Goal: Task Accomplishment & Management: Use online tool/utility

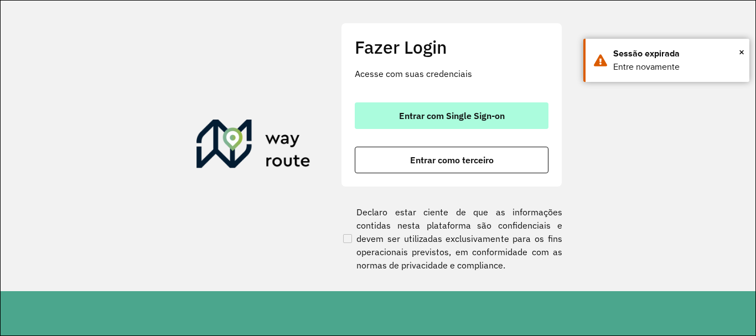
click at [439, 122] on button "Entrar com Single Sign-on" at bounding box center [452, 115] width 194 height 27
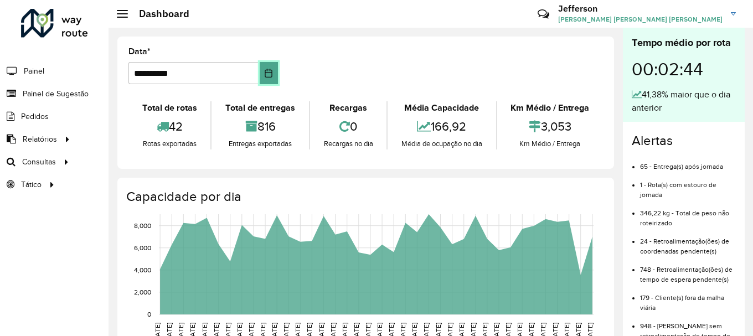
click at [268, 75] on icon "Choose Date" at bounding box center [268, 73] width 9 height 9
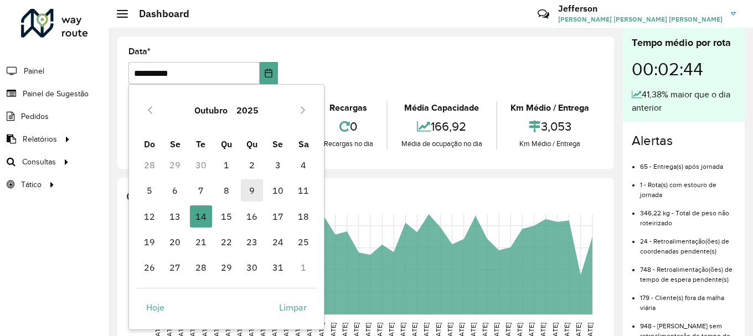
click at [255, 194] on span "9" at bounding box center [252, 190] width 22 height 22
type input "**********"
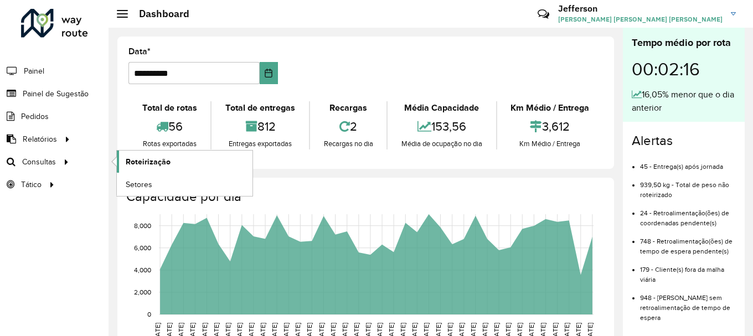
click at [156, 163] on span "Roteirização" at bounding box center [148, 162] width 45 height 12
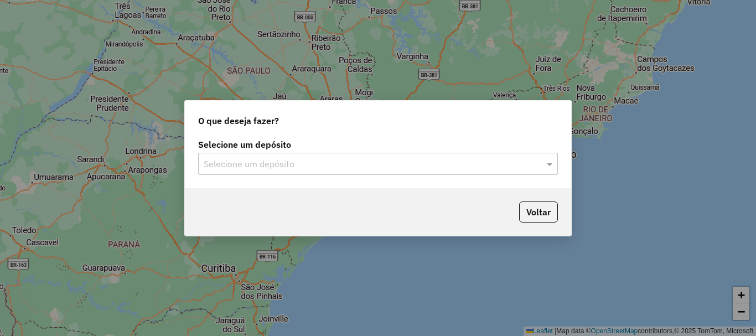
click at [451, 167] on input "text" at bounding box center [367, 164] width 327 height 13
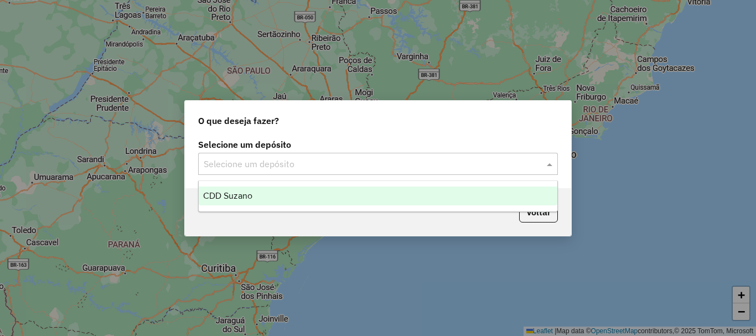
click at [349, 202] on div "CDD Suzano" at bounding box center [378, 196] width 359 height 19
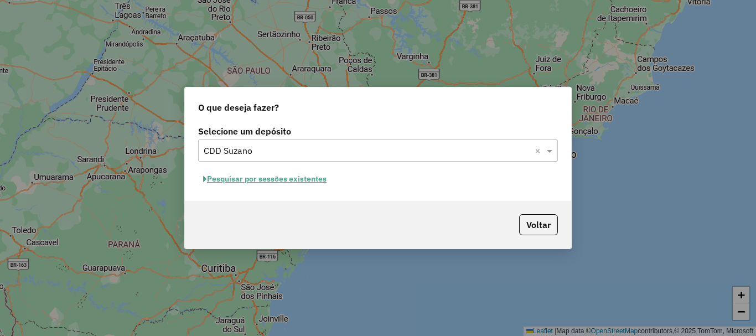
click at [324, 179] on button "Pesquisar por sessões existentes" at bounding box center [264, 178] width 133 height 17
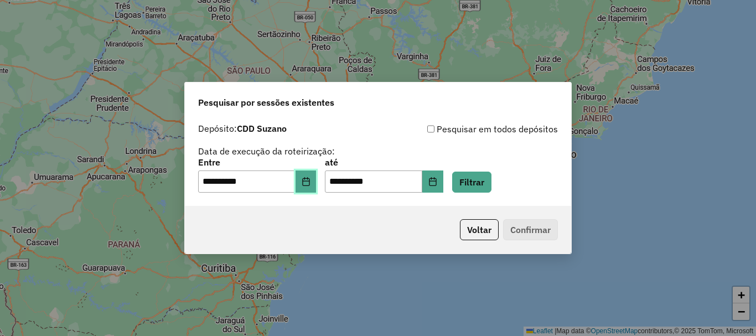
click at [311, 182] on icon "Choose Date" at bounding box center [306, 181] width 9 height 9
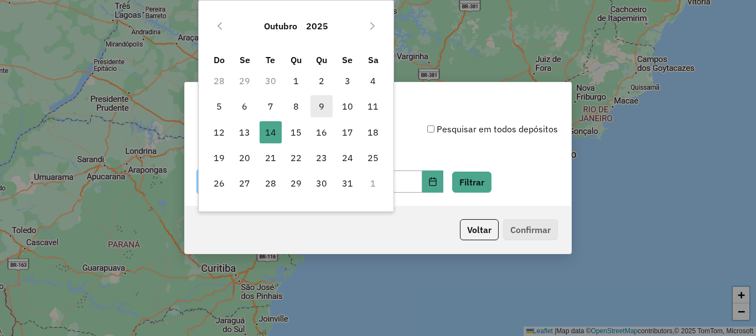
click at [324, 106] on span "9" at bounding box center [322, 106] width 22 height 22
type input "**********"
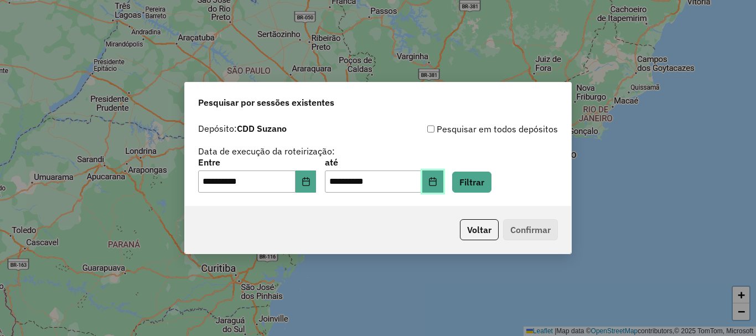
click at [436, 183] on icon "Choose Date" at bounding box center [432, 181] width 7 height 9
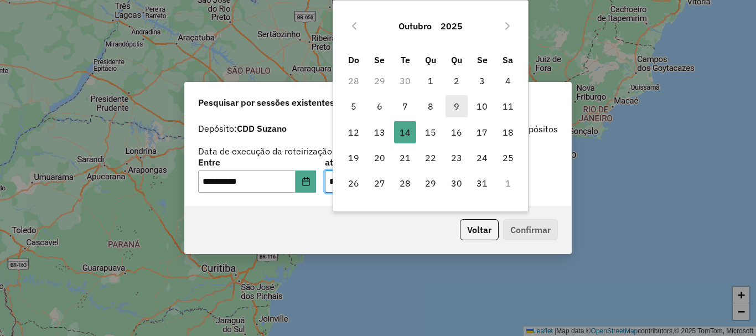
click at [461, 105] on span "9" at bounding box center [457, 106] width 22 height 22
type input "**********"
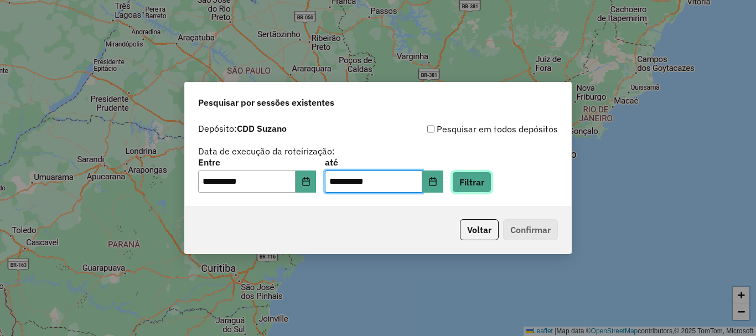
click at [477, 180] on button "Filtrar" at bounding box center [471, 182] width 39 height 21
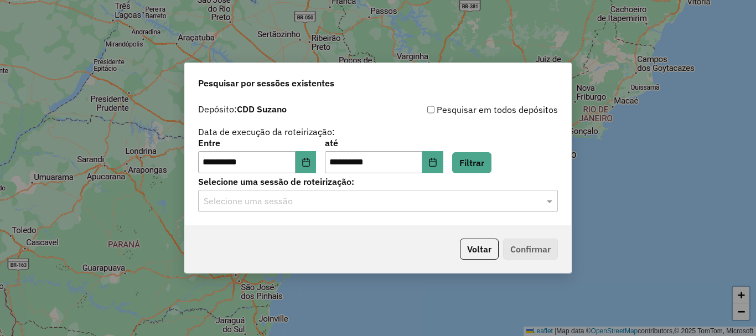
click at [323, 201] on input "text" at bounding box center [367, 201] width 327 height 13
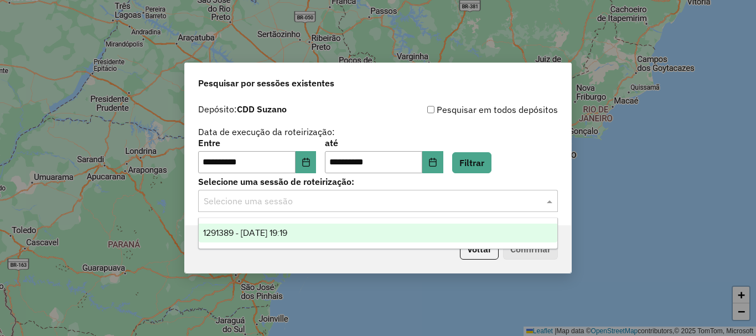
click at [287, 231] on span "1291389 - 09/10/2025 19:19" at bounding box center [245, 232] width 84 height 9
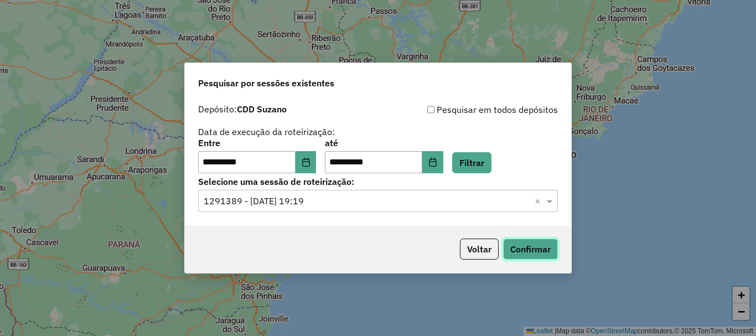
click at [539, 245] on button "Confirmar" at bounding box center [530, 249] width 55 height 21
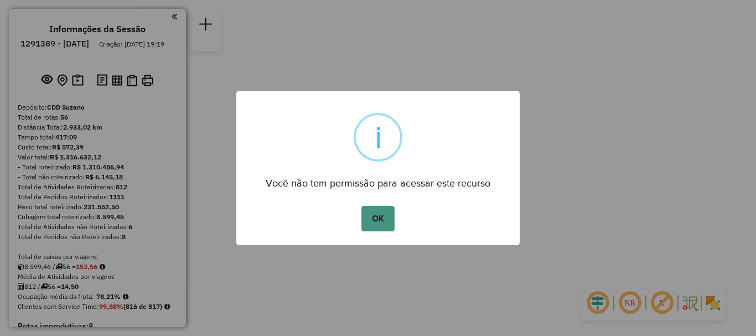
click at [385, 221] on button "OK" at bounding box center [377, 218] width 33 height 25
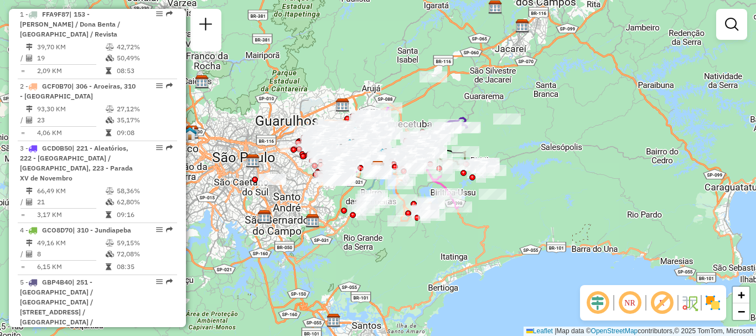
scroll to position [3859, 0]
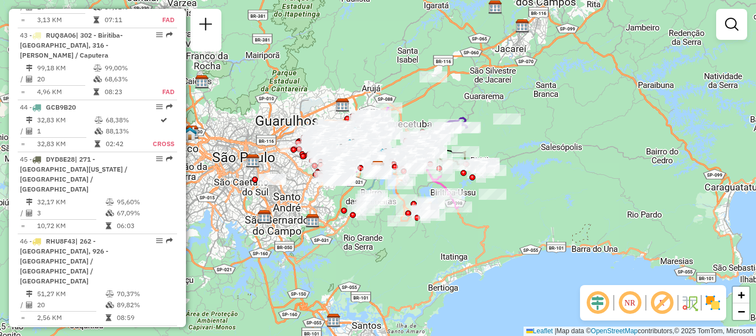
select select "**********"
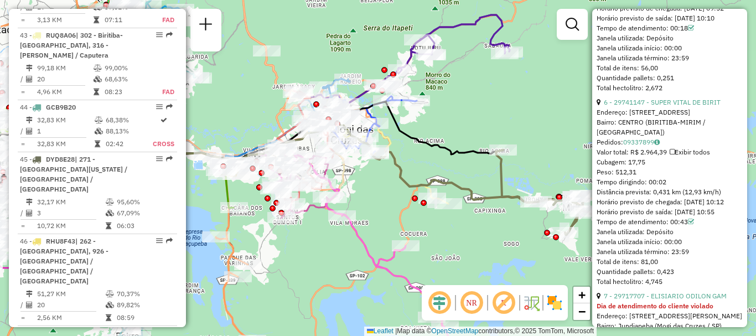
scroll to position [1384, 0]
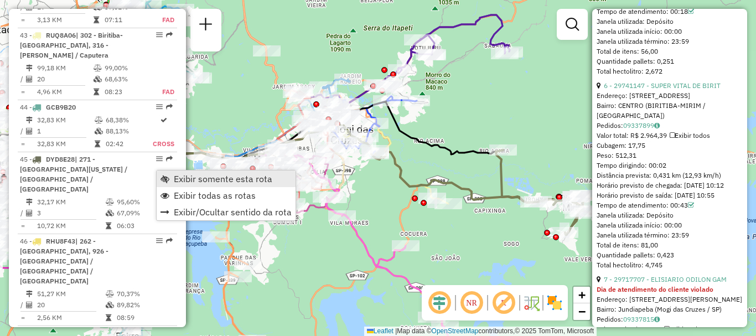
click at [177, 175] on span "Exibir somente esta rota" at bounding box center [223, 178] width 99 height 9
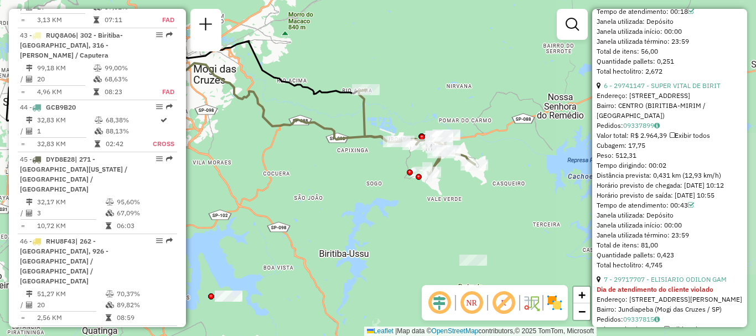
drag, startPoint x: 428, startPoint y: 189, endPoint x: 292, endPoint y: 128, distance: 149.2
click at [292, 128] on icon at bounding box center [216, 108] width 408 height 91
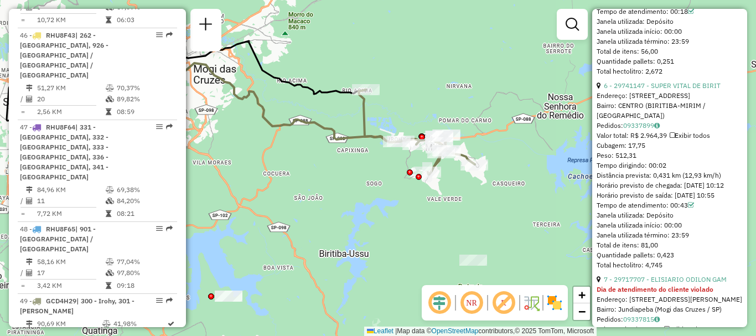
scroll to position [3519, 0]
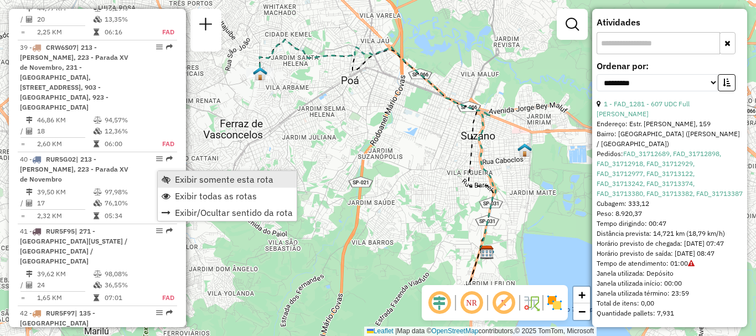
click at [207, 182] on span "Exibir somente esta rota" at bounding box center [224, 179] width 99 height 9
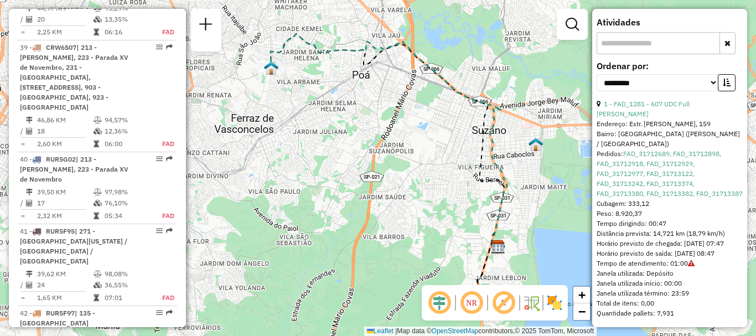
drag, startPoint x: 431, startPoint y: 183, endPoint x: 442, endPoint y: 178, distance: 12.4
click at [442, 178] on div "Janela de atendimento Grade de atendimento Capacidade Transportadoras Veículos …" at bounding box center [378, 168] width 756 height 336
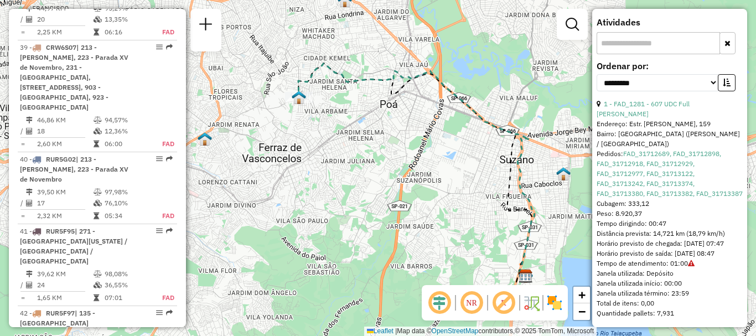
drag, startPoint x: 342, startPoint y: 131, endPoint x: 370, endPoint y: 160, distance: 40.3
click at [370, 160] on div "Janela de atendimento Grade de atendimento Capacidade Transportadoras Veículos …" at bounding box center [378, 168] width 756 height 336
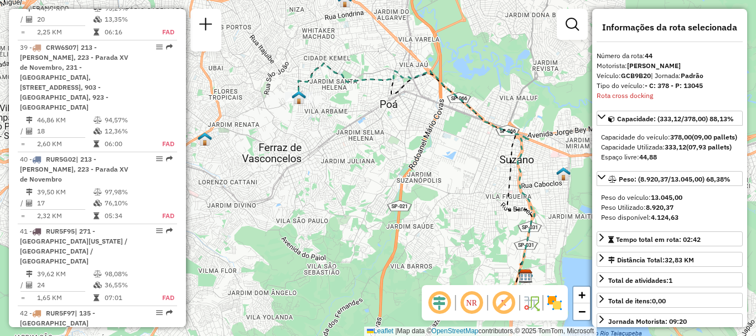
click at [405, 139] on div "Janela de atendimento Grade de atendimento Capacidade Transportadoras Veículos …" at bounding box center [378, 168] width 756 height 336
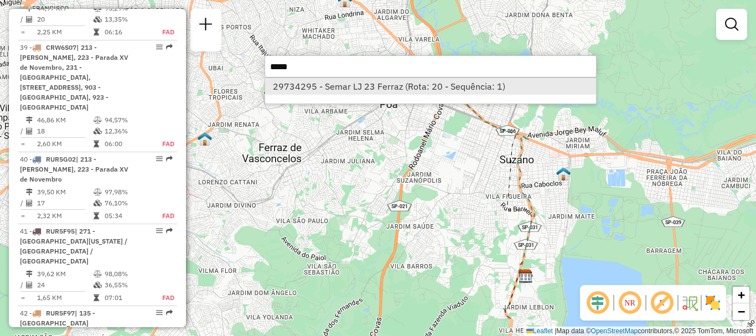
type input "*****"
click at [354, 91] on li "29734295 - Semar LJ 23 Ferraz (Rota: 20 - Sequência: 1)" at bounding box center [430, 86] width 331 height 17
select select "**********"
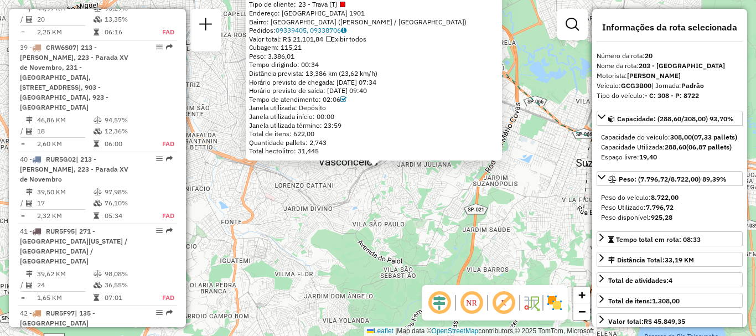
scroll to position [1795, 0]
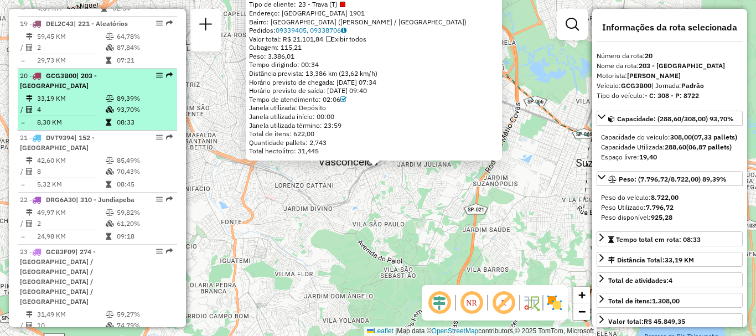
click at [156, 72] on em at bounding box center [159, 75] width 7 height 7
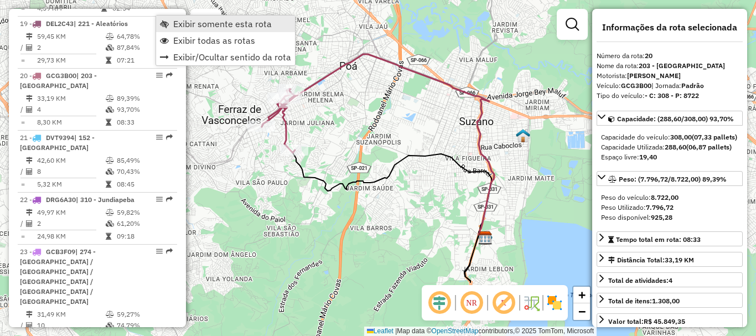
click at [208, 26] on span "Exibir somente esta rota" at bounding box center [222, 23] width 99 height 9
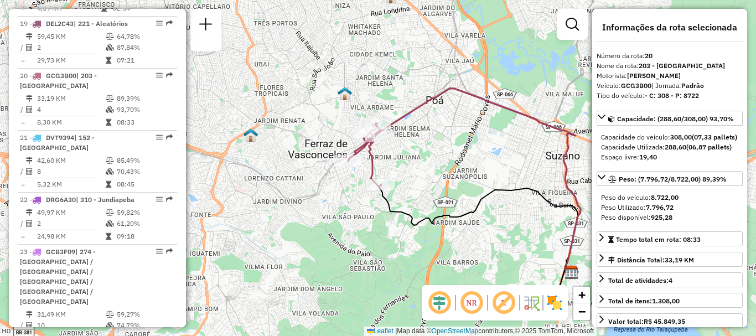
drag, startPoint x: 368, startPoint y: 149, endPoint x: 453, endPoint y: 184, distance: 92.3
click at [453, 184] on div "Janela de atendimento Grade de atendimento Capacidade Transportadoras Veículos …" at bounding box center [378, 168] width 756 height 336
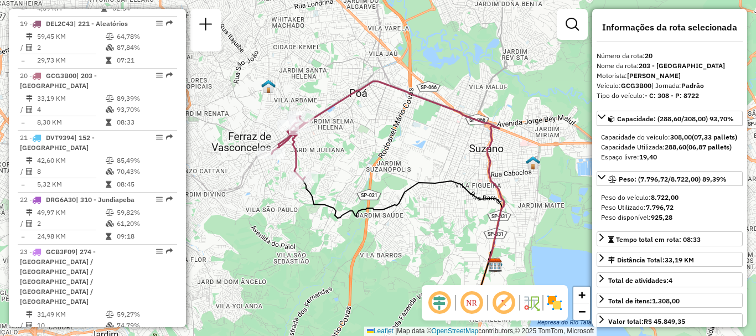
drag, startPoint x: 441, startPoint y: 163, endPoint x: 365, endPoint y: 155, distance: 76.3
click at [365, 155] on div "Janela de atendimento Grade de atendimento Capacidade Transportadoras Veículos …" at bounding box center [378, 168] width 756 height 336
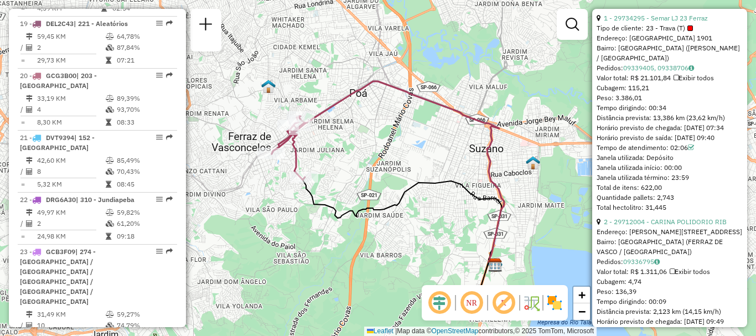
scroll to position [4209, 0]
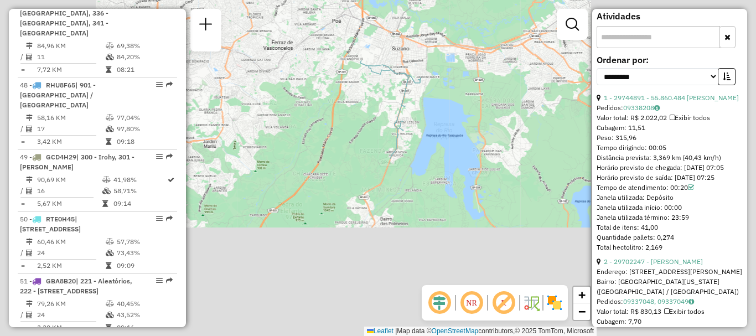
scroll to position [493, 0]
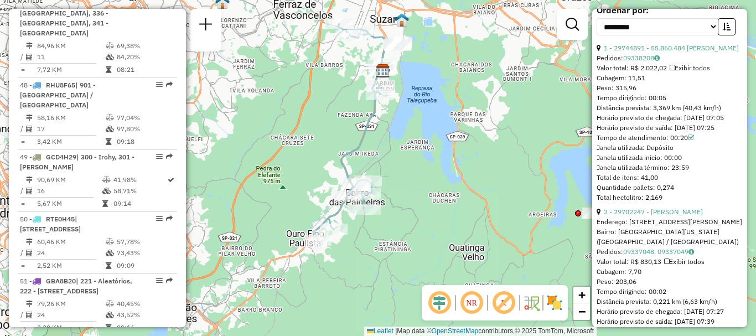
drag, startPoint x: 419, startPoint y: 178, endPoint x: 397, endPoint y: 142, distance: 42.2
click at [397, 142] on div "Janela de atendimento Grade de atendimento Capacidade Transportadoras Veículos …" at bounding box center [378, 168] width 756 height 336
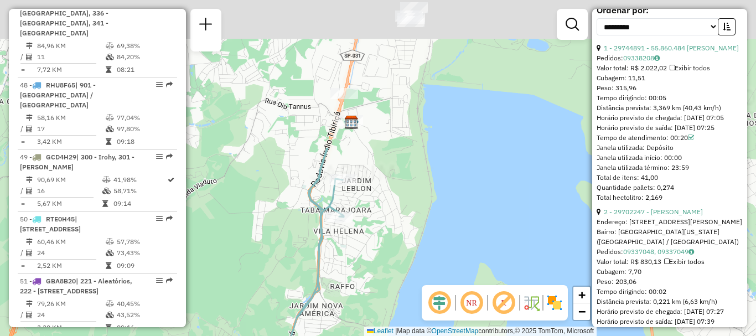
drag, startPoint x: 425, startPoint y: 88, endPoint x: 463, endPoint y: 272, distance: 188.3
click at [463, 272] on div "Janela de atendimento Grade de atendimento Capacidade Transportadoras Veículos …" at bounding box center [378, 168] width 756 height 336
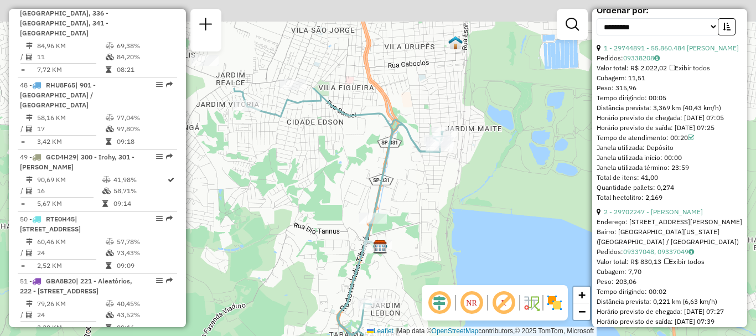
drag, startPoint x: 399, startPoint y: 90, endPoint x: 427, endPoint y: 212, distance: 125.1
click at [427, 212] on div "Janela de atendimento Grade de atendimento Capacidade Transportadoras Veículos …" at bounding box center [378, 168] width 756 height 336
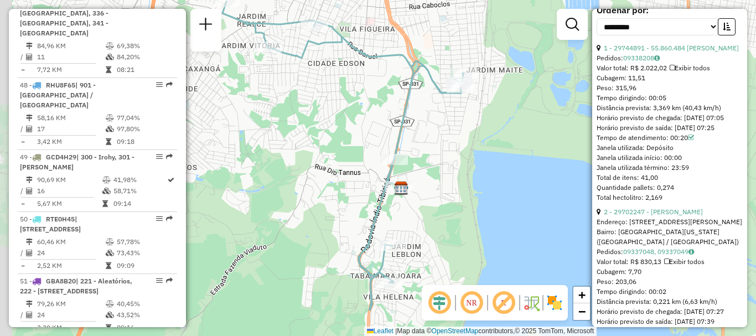
drag, startPoint x: 426, startPoint y: 201, endPoint x: 447, endPoint y: 143, distance: 62.3
click at [447, 143] on div "Janela de atendimento Grade de atendimento Capacidade Transportadoras Veículos …" at bounding box center [378, 168] width 756 height 336
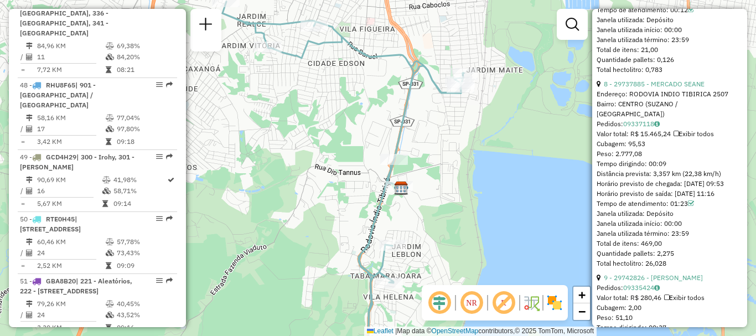
scroll to position [1821, 0]
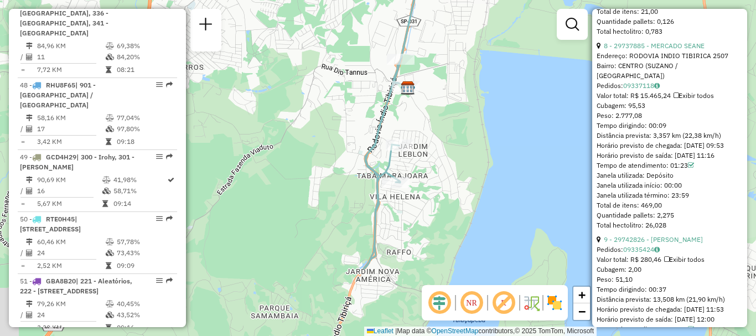
drag, startPoint x: 423, startPoint y: 240, endPoint x: 430, endPoint y: 140, distance: 100.4
click at [430, 140] on div "Janela de atendimento Grade de atendimento Capacidade Transportadoras Veículos …" at bounding box center [378, 168] width 756 height 336
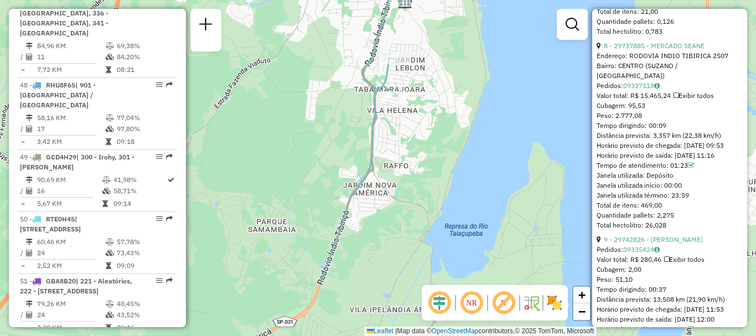
drag, startPoint x: 447, startPoint y: 220, endPoint x: 447, endPoint y: 128, distance: 91.3
click at [447, 128] on div "Janela de atendimento Grade de atendimento Capacidade Transportadoras Veículos …" at bounding box center [378, 168] width 756 height 336
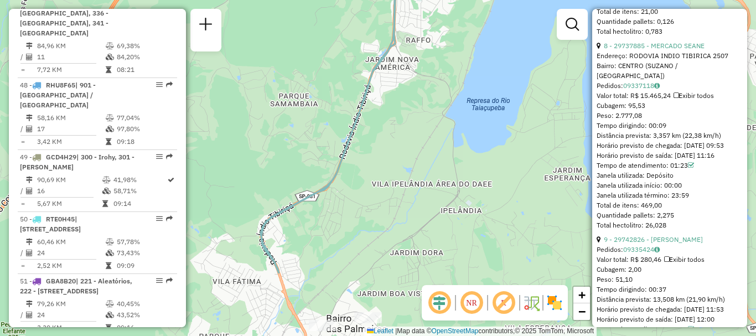
drag, startPoint x: 416, startPoint y: 186, endPoint x: 447, endPoint y: 95, distance: 95.9
click at [446, 96] on div "Janela de atendimento Grade de atendimento Capacidade Transportadoras Veículos …" at bounding box center [378, 168] width 756 height 336
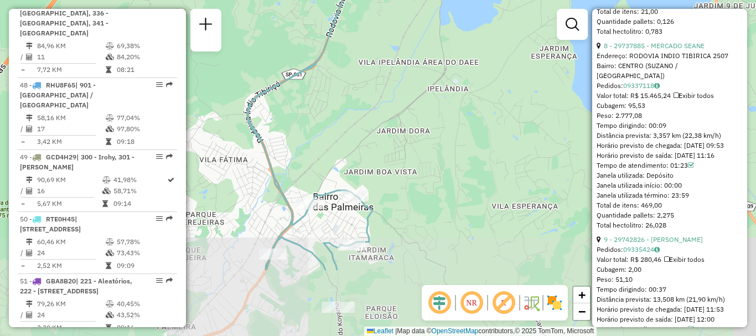
drag, startPoint x: 413, startPoint y: 190, endPoint x: 397, endPoint y: 127, distance: 65.6
click at [397, 127] on div "Janela de atendimento Grade de atendimento Capacidade Transportadoras Veículos …" at bounding box center [378, 168] width 756 height 336
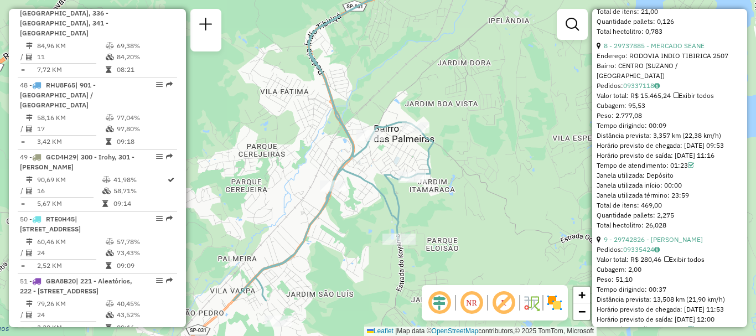
drag, startPoint x: 421, startPoint y: 250, endPoint x: 427, endPoint y: 276, distance: 27.4
click at [432, 276] on div "Janela de atendimento Grade de atendimento Capacidade Transportadoras Veículos …" at bounding box center [378, 168] width 756 height 336
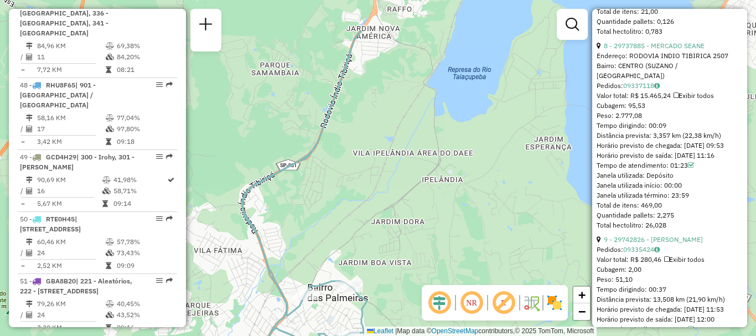
drag, startPoint x: 411, startPoint y: 117, endPoint x: 364, endPoint y: 291, distance: 179.9
click at [364, 295] on div "Janela de atendimento Grade de atendimento Capacidade Transportadoras Veículos …" at bounding box center [378, 168] width 756 height 336
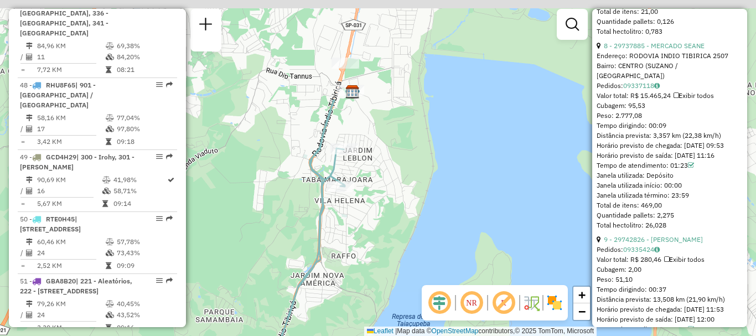
drag, startPoint x: 390, startPoint y: 163, endPoint x: 364, endPoint y: 297, distance: 137.1
click at [364, 297] on div "Janela de atendimento Grade de atendimento Capacidade Transportadoras Veículos …" at bounding box center [378, 168] width 756 height 336
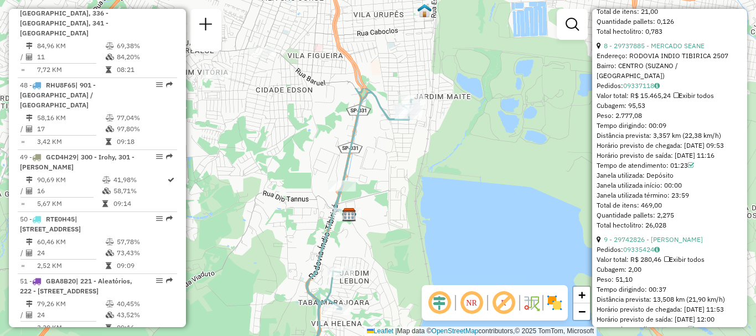
drag, startPoint x: 376, startPoint y: 141, endPoint x: 374, endPoint y: 263, distance: 122.9
click at [374, 263] on div "Janela de atendimento Grade de atendimento Capacidade Transportadoras Veículos …" at bounding box center [378, 168] width 756 height 336
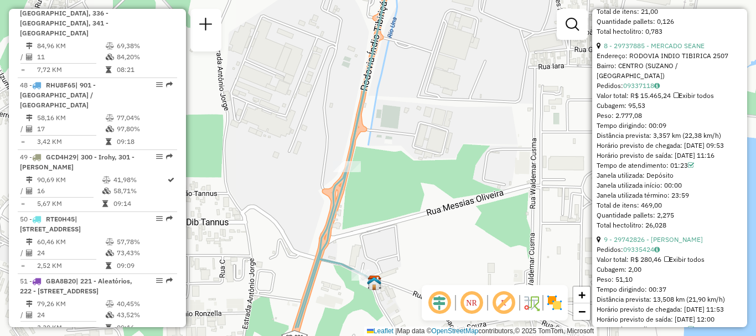
drag, startPoint x: 309, startPoint y: 207, endPoint x: 401, endPoint y: 227, distance: 94.7
click at [401, 227] on div "Janela de atendimento Grade de atendimento Capacidade Transportadoras Veículos …" at bounding box center [378, 168] width 756 height 336
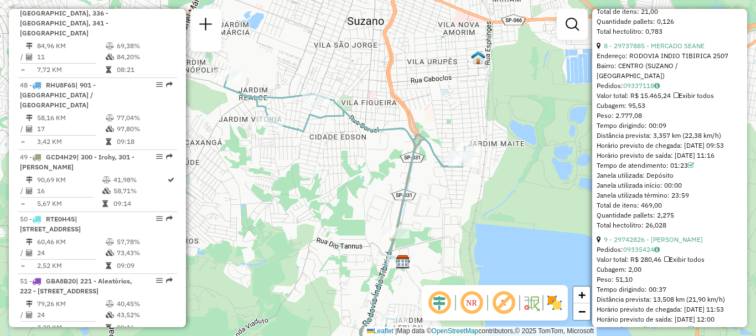
drag, startPoint x: 441, startPoint y: 162, endPoint x: 441, endPoint y: 183, distance: 21.0
click at [441, 183] on div "Janela de atendimento Grade de atendimento Capacidade Transportadoras Veículos …" at bounding box center [378, 168] width 756 height 336
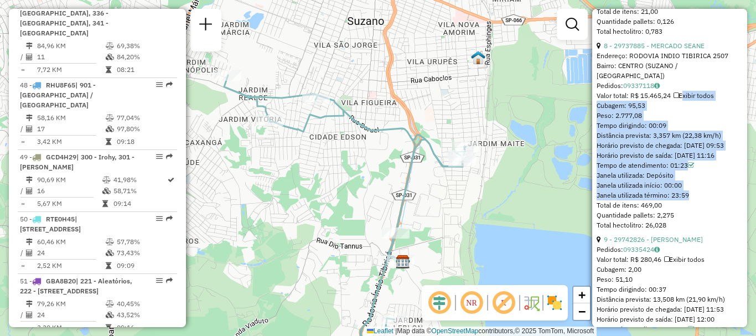
drag, startPoint x: 684, startPoint y: 113, endPoint x: 686, endPoint y: 213, distance: 100.2
click at [686, 223] on div "8 - 29737885 - MERCADO SEANE Endereço: RODOVIA INDIO TIBIRICA 2507 Bairro: CENT…" at bounding box center [670, 135] width 146 height 189
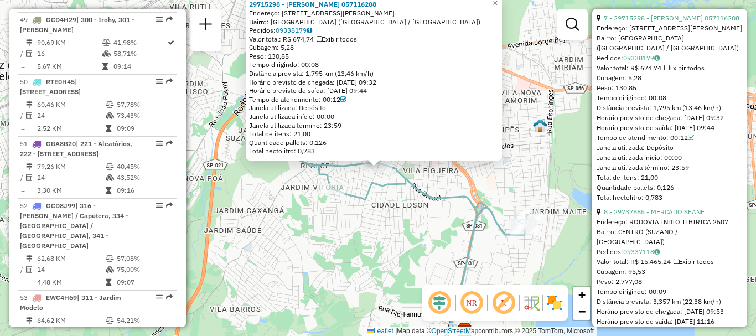
scroll to position [4361, 0]
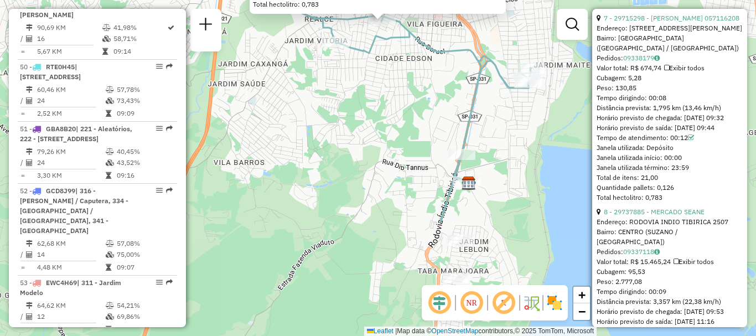
drag, startPoint x: 430, startPoint y: 245, endPoint x: 433, endPoint y: 100, distance: 145.6
click at [433, 100] on div "29715298 - CESAR PIVA 057116208 Endereço: R GENERAL FRANCISCO GLICERIO 2095 Bai…" at bounding box center [378, 168] width 756 height 336
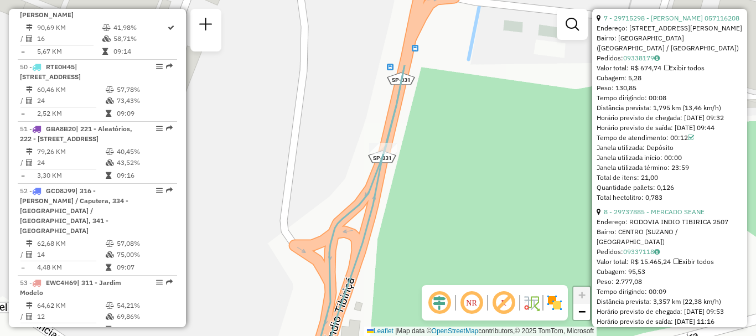
drag, startPoint x: 352, startPoint y: 97, endPoint x: 420, endPoint y: 196, distance: 119.9
click at [420, 196] on div "29715298 - CESAR PIVA 057116208 Endereço: R GENERAL FRANCISCO GLICERIO 2095 Bai…" at bounding box center [378, 168] width 756 height 336
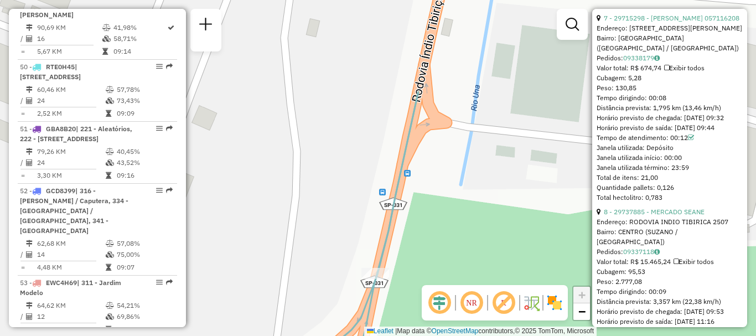
drag, startPoint x: 417, startPoint y: 123, endPoint x: 410, endPoint y: 248, distance: 125.3
click at [410, 248] on div "29715298 - CESAR PIVA 057116208 Endereço: R GENERAL FRANCISCO GLICERIO 2095 Bai…" at bounding box center [378, 168] width 756 height 336
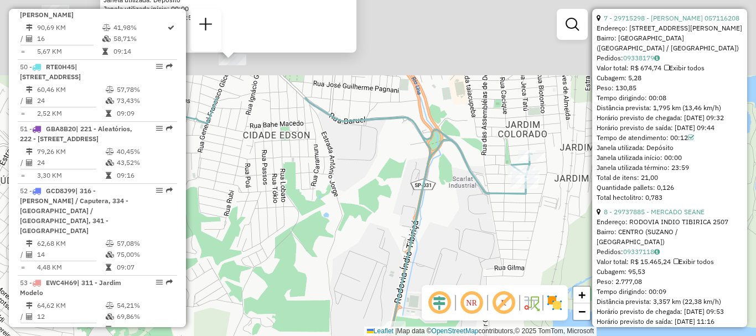
drag, startPoint x: 391, startPoint y: 102, endPoint x: 364, endPoint y: 210, distance: 111.7
click at [360, 226] on div "29715298 - CESAR PIVA 057116208 Endereço: R GENERAL FRANCISCO GLICERIO 2095 Bai…" at bounding box center [378, 168] width 756 height 336
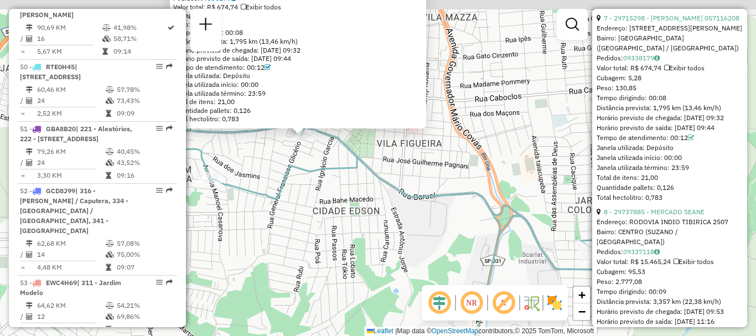
drag, startPoint x: 382, startPoint y: 127, endPoint x: 451, endPoint y: 204, distance: 103.5
click at [451, 210] on div "29715298 - CESAR PIVA 057116208 Endereço: R GENERAL FRANCISCO GLICERIO 2095 Bai…" at bounding box center [378, 168] width 756 height 336
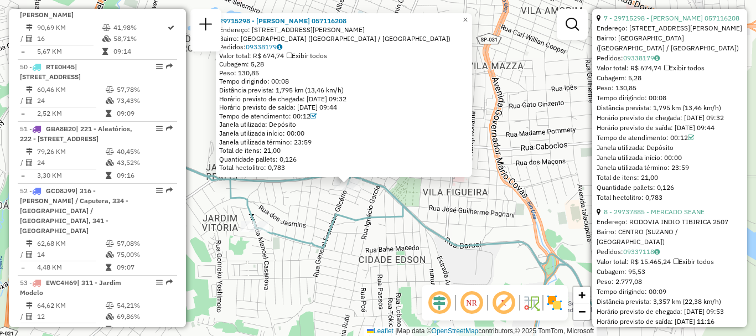
drag, startPoint x: 402, startPoint y: 180, endPoint x: 445, endPoint y: 234, distance: 68.5
click at [445, 234] on icon at bounding box center [406, 277] width 484 height 283
drag, startPoint x: 255, startPoint y: 30, endPoint x: 382, endPoint y: 31, distance: 127.9
click at [382, 31] on div "Endereço: R GENERAL FRANCISCO GLICERIO 2095" at bounding box center [344, 29] width 250 height 9
copy div "R GENERAL FRANCISCO GLICERIO 2095"
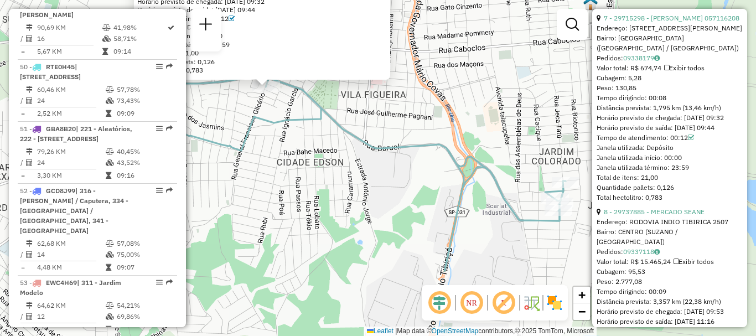
drag, startPoint x: 384, startPoint y: 210, endPoint x: 303, endPoint y: 101, distance: 135.7
click at [303, 101] on icon at bounding box center [324, 155] width 484 height 234
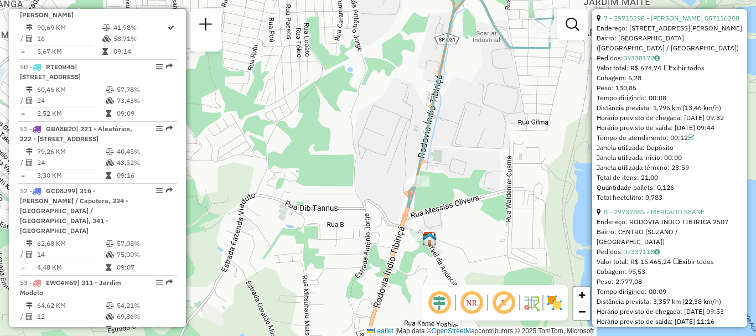
drag, startPoint x: 365, startPoint y: 218, endPoint x: 354, endPoint y: 57, distance: 161.5
click at [354, 57] on div "29715298 - CESAR PIVA 057116208 Endereço: R GENERAL FRANCISCO GLICERIO 2095 Bai…" at bounding box center [378, 168] width 756 height 336
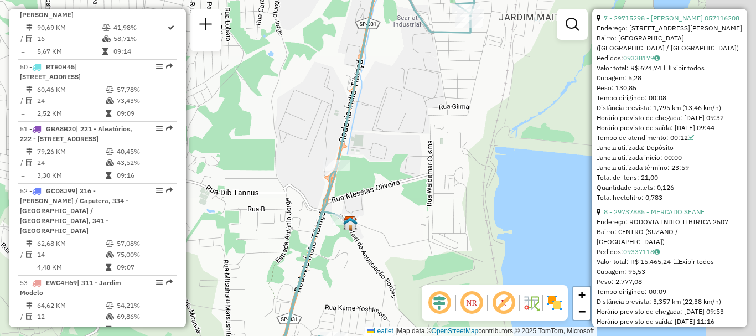
drag, startPoint x: 482, startPoint y: 123, endPoint x: 403, endPoint y: 107, distance: 80.7
click at [403, 107] on div "29715298 - CESAR PIVA 057116208 Endereço: R GENERAL FRANCISCO GLICERIO 2095 Bai…" at bounding box center [378, 168] width 756 height 336
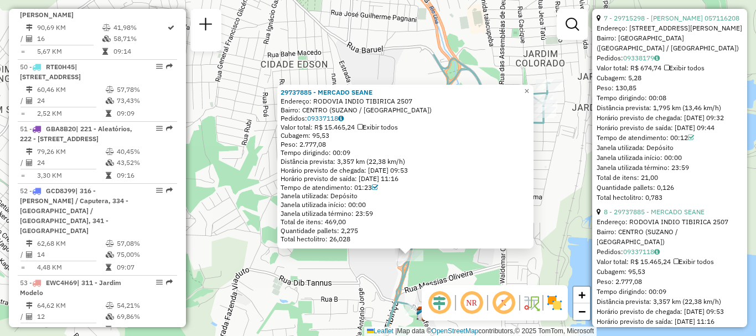
drag, startPoint x: 423, startPoint y: 195, endPoint x: 455, endPoint y: 283, distance: 93.5
click at [455, 283] on div "29737885 - MERCADO SEANE Endereço: RODOVIA INDIO TIBIRICA 2507 Bairro: CENTRO (…" at bounding box center [378, 168] width 756 height 336
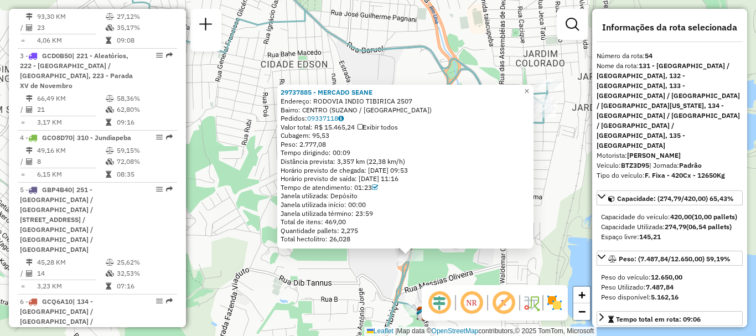
scroll to position [0, 0]
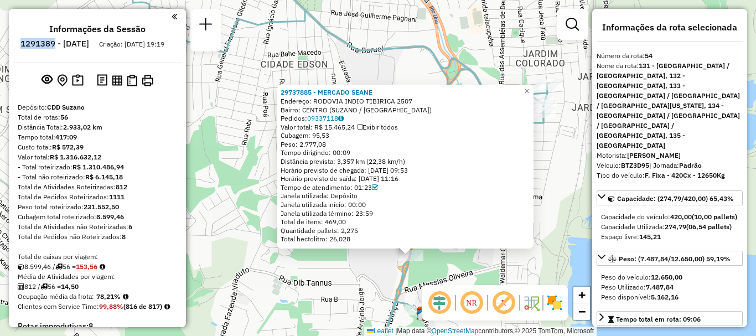
drag, startPoint x: 51, startPoint y: 41, endPoint x: 87, endPoint y: 45, distance: 36.2
click at [87, 45] on h6 "1291389 - 09/10/2025" at bounding box center [54, 44] width 69 height 10
copy h6 "1291389"
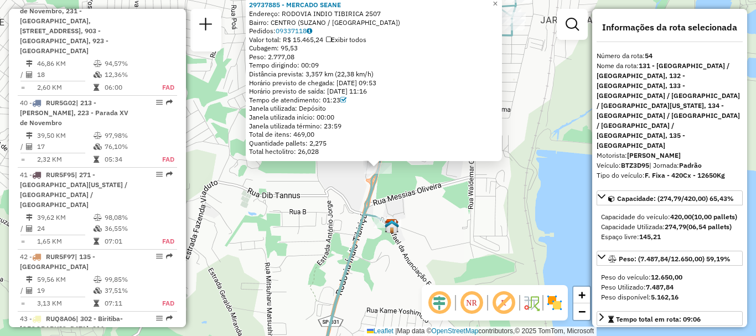
scroll to position [4361, 0]
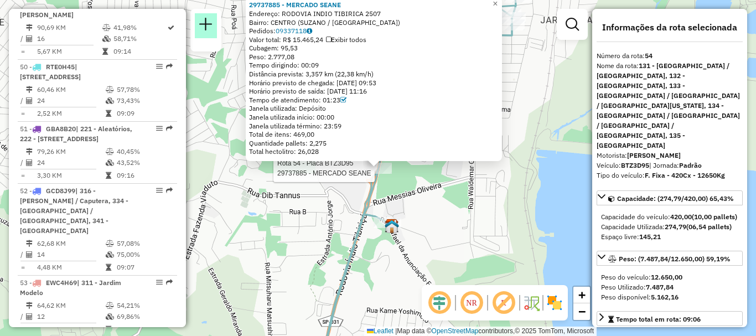
click at [208, 20] on em at bounding box center [205, 24] width 13 height 13
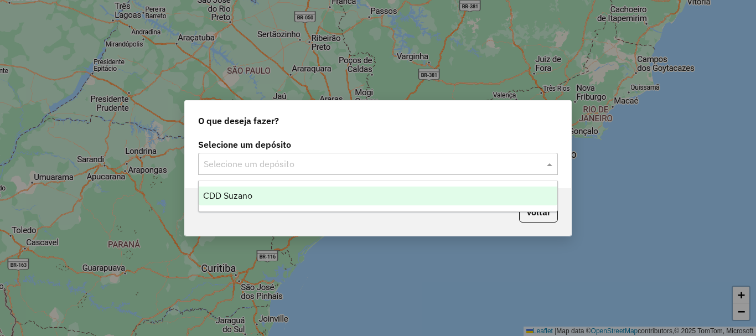
click at [427, 165] on input "text" at bounding box center [367, 164] width 327 height 13
click at [330, 194] on div "CDD Suzano" at bounding box center [378, 196] width 359 height 19
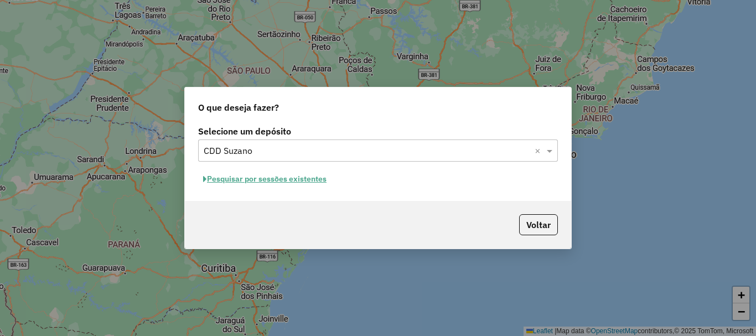
click at [311, 175] on button "Pesquisar por sessões existentes" at bounding box center [264, 178] width 133 height 17
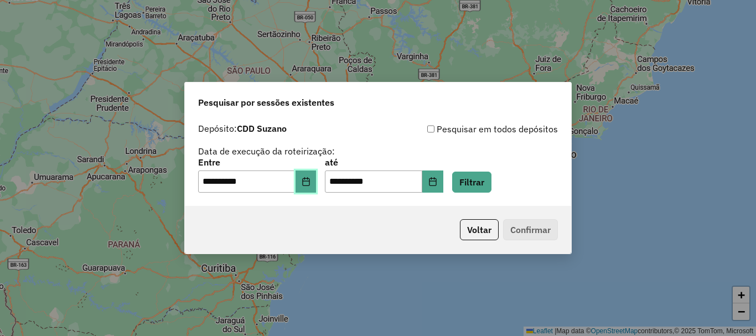
click at [315, 187] on button "Choose Date" at bounding box center [306, 181] width 21 height 22
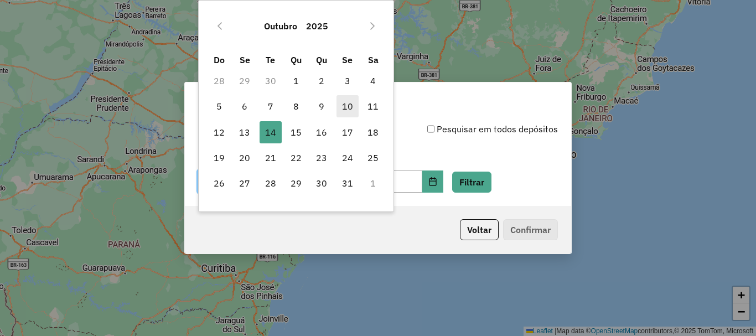
click at [349, 107] on span "10" at bounding box center [348, 106] width 22 height 22
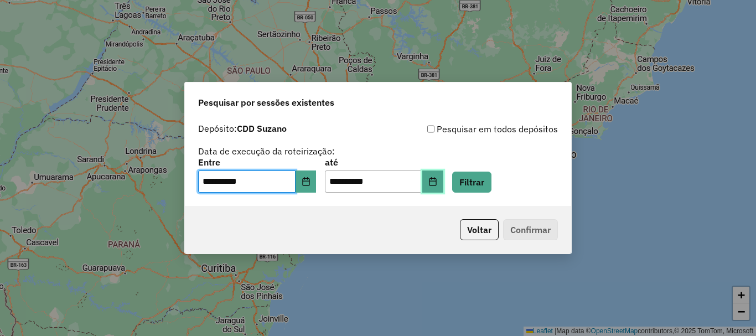
click at [437, 182] on icon "Choose Date" at bounding box center [432, 181] width 9 height 9
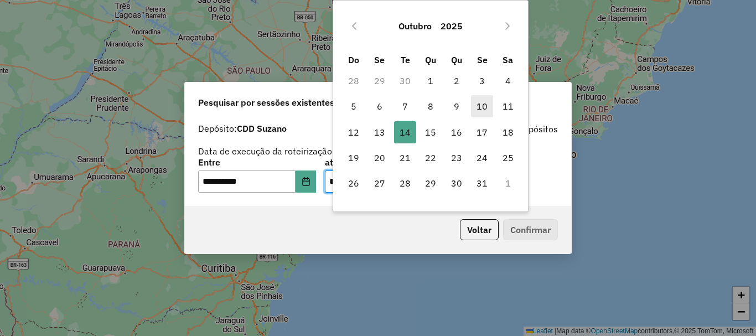
click at [477, 107] on span "10" at bounding box center [482, 106] width 22 height 22
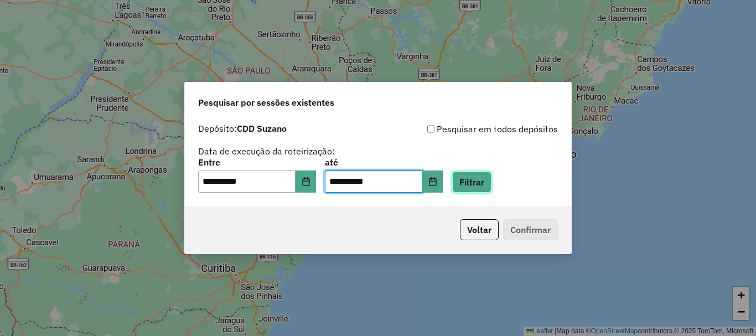
click at [484, 180] on button "Filtrar" at bounding box center [471, 182] width 39 height 21
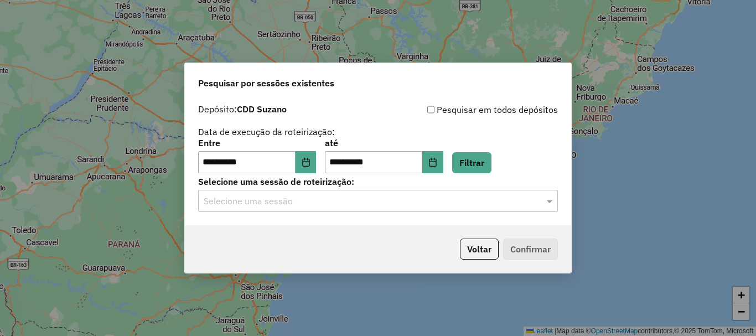
click at [438, 201] on input "text" at bounding box center [367, 201] width 327 height 13
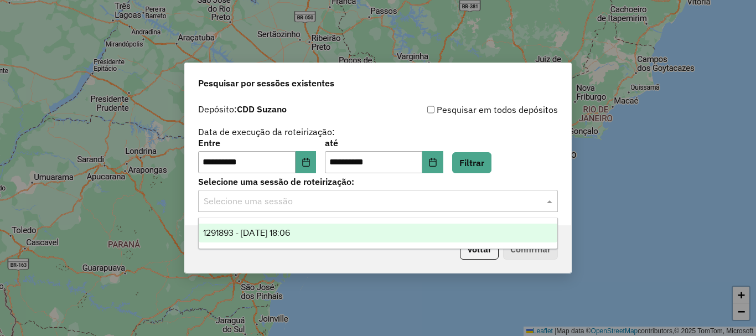
click at [359, 232] on div "1291893 - 10/10/2025 18:06" at bounding box center [378, 233] width 359 height 19
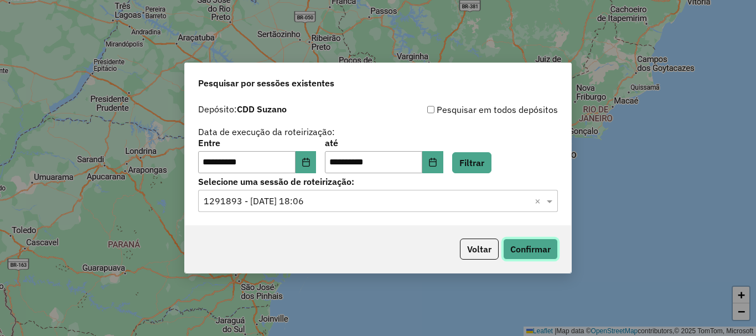
click at [529, 244] on button "Confirmar" at bounding box center [530, 249] width 55 height 21
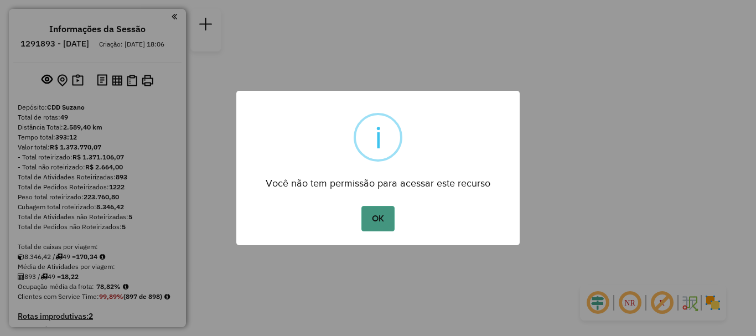
click at [386, 220] on button "OK" at bounding box center [377, 218] width 33 height 25
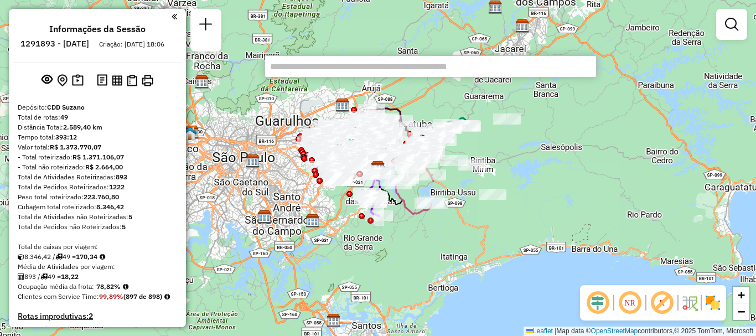
click at [618, 35] on div "Janela de atendimento Grade de atendimento Capacidade Transportadoras Veículos …" at bounding box center [378, 168] width 756 height 336
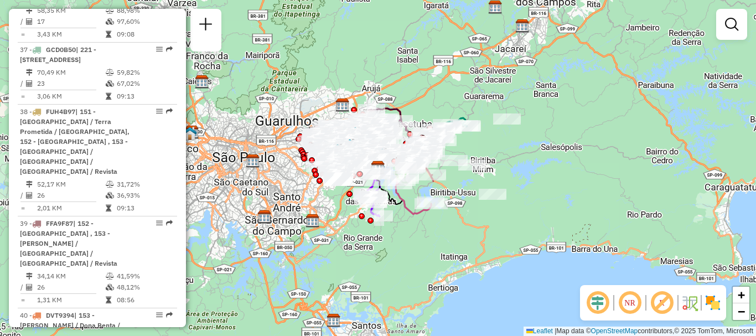
scroll to position [358, 0]
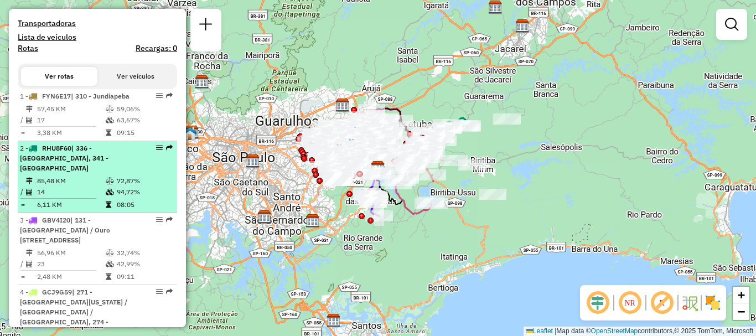
click at [156, 151] on em at bounding box center [159, 147] width 7 height 7
select select "**********"
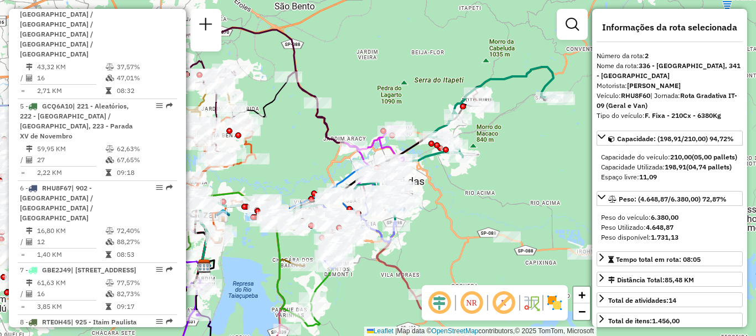
scroll to position [2706, 0]
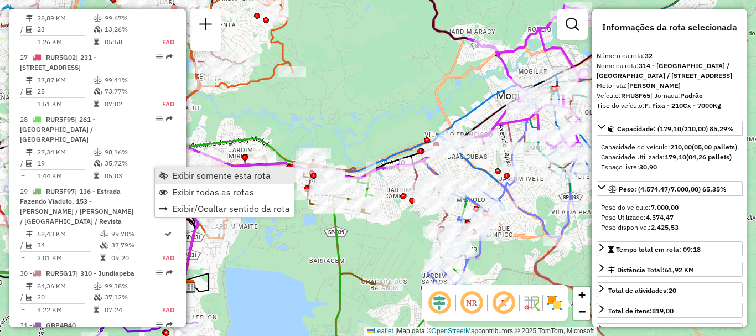
click at [220, 175] on span "Exibir somente esta rota" at bounding box center [221, 175] width 99 height 9
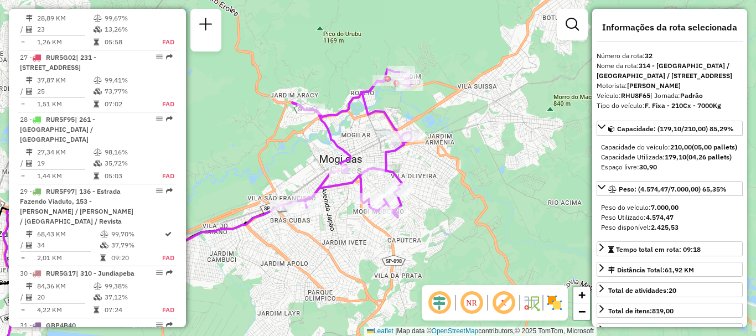
drag, startPoint x: 479, startPoint y: 216, endPoint x: 322, endPoint y: 269, distance: 165.8
click at [306, 280] on div "Janela de atendimento Grade de atendimento Capacidade Transportadoras Veículos …" at bounding box center [378, 168] width 756 height 336
